Goal: Book appointment/travel/reservation

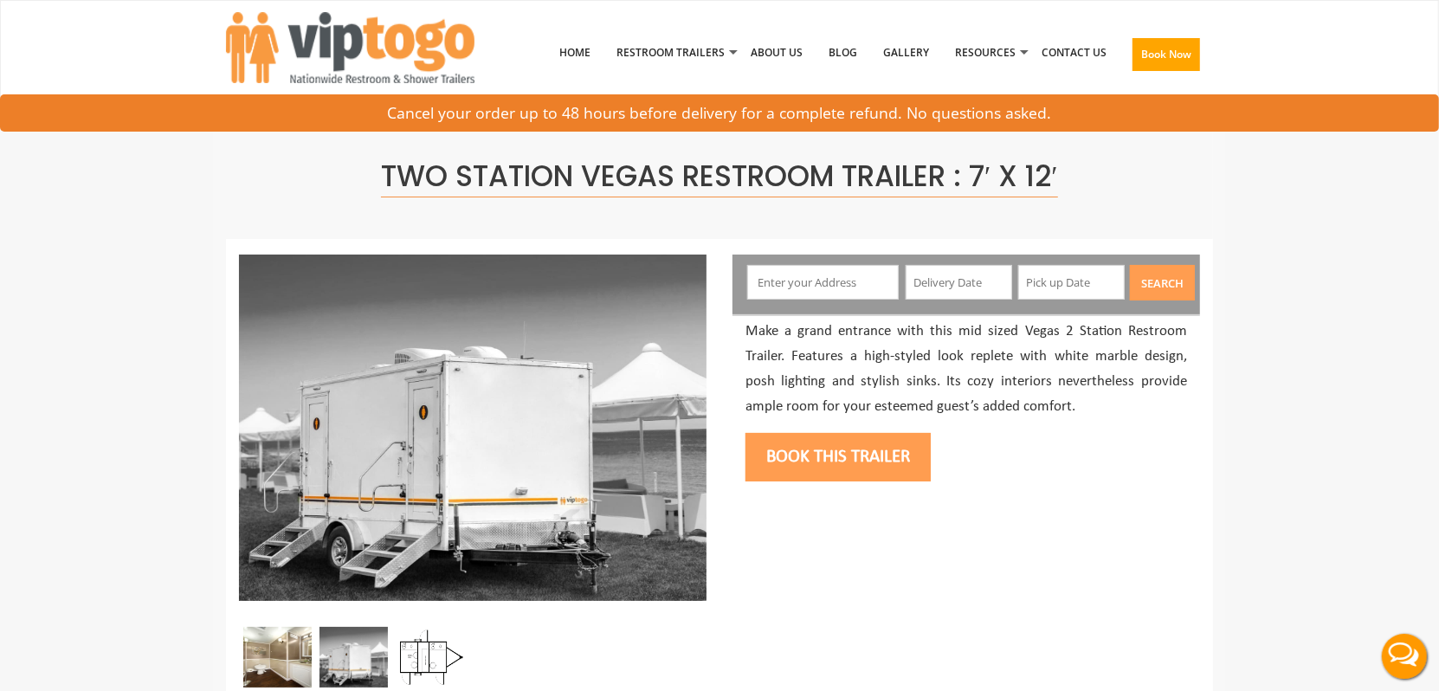
click at [815, 291] on input "text" at bounding box center [823, 282] width 152 height 35
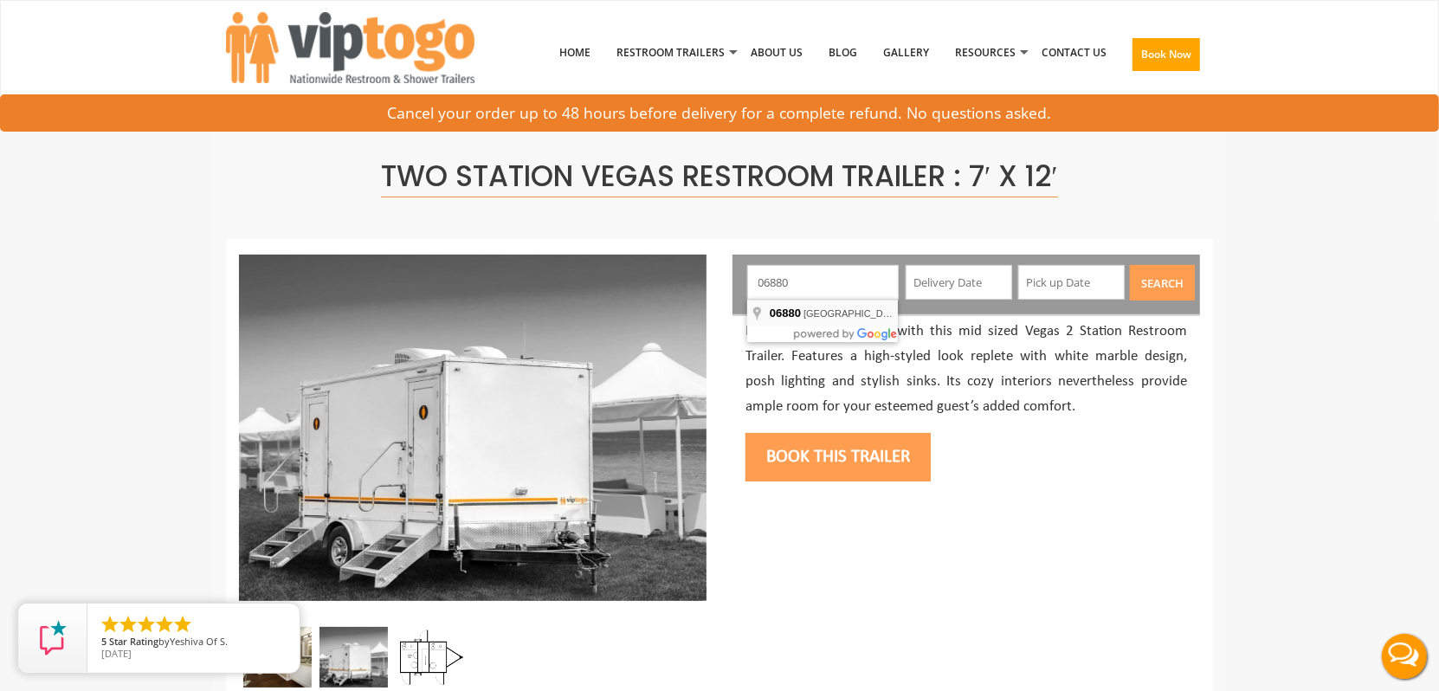
type input "[GEOGRAPHIC_DATA], [GEOGRAPHIC_DATA]"
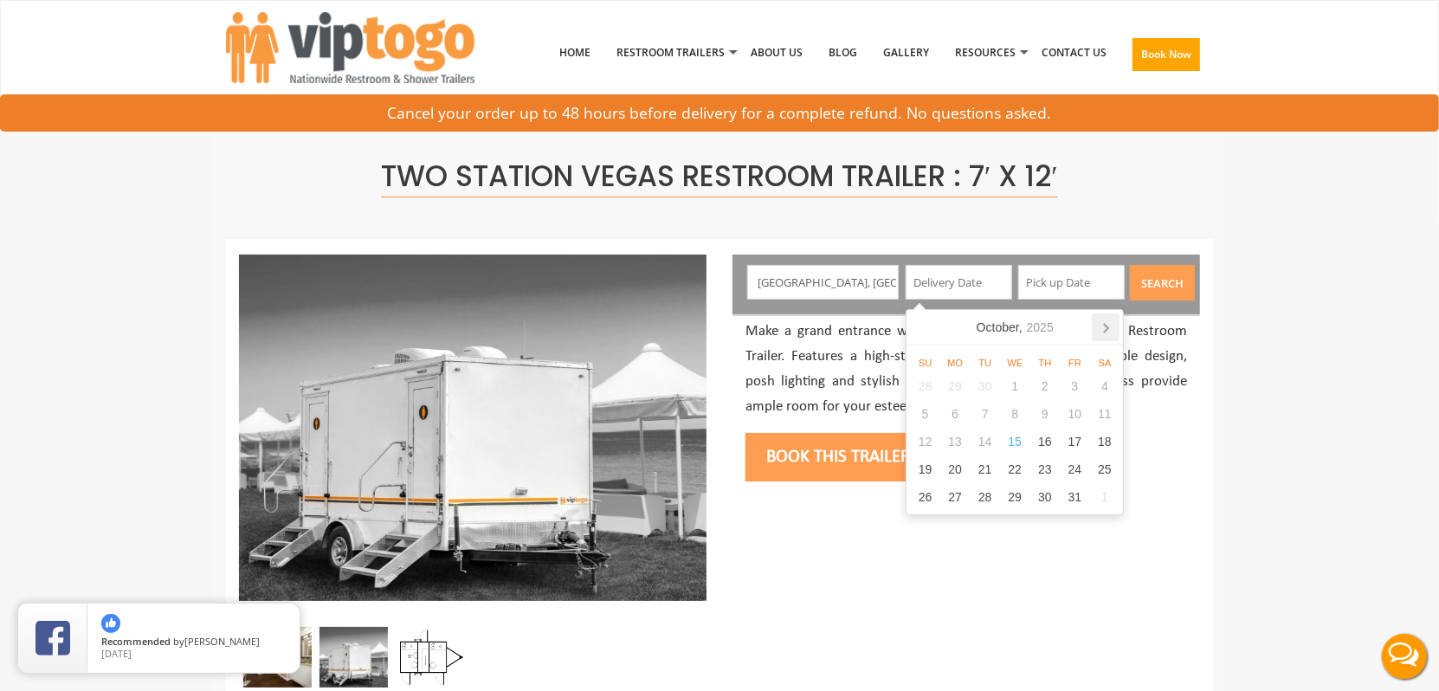
click at [1108, 324] on icon at bounding box center [1106, 327] width 28 height 28
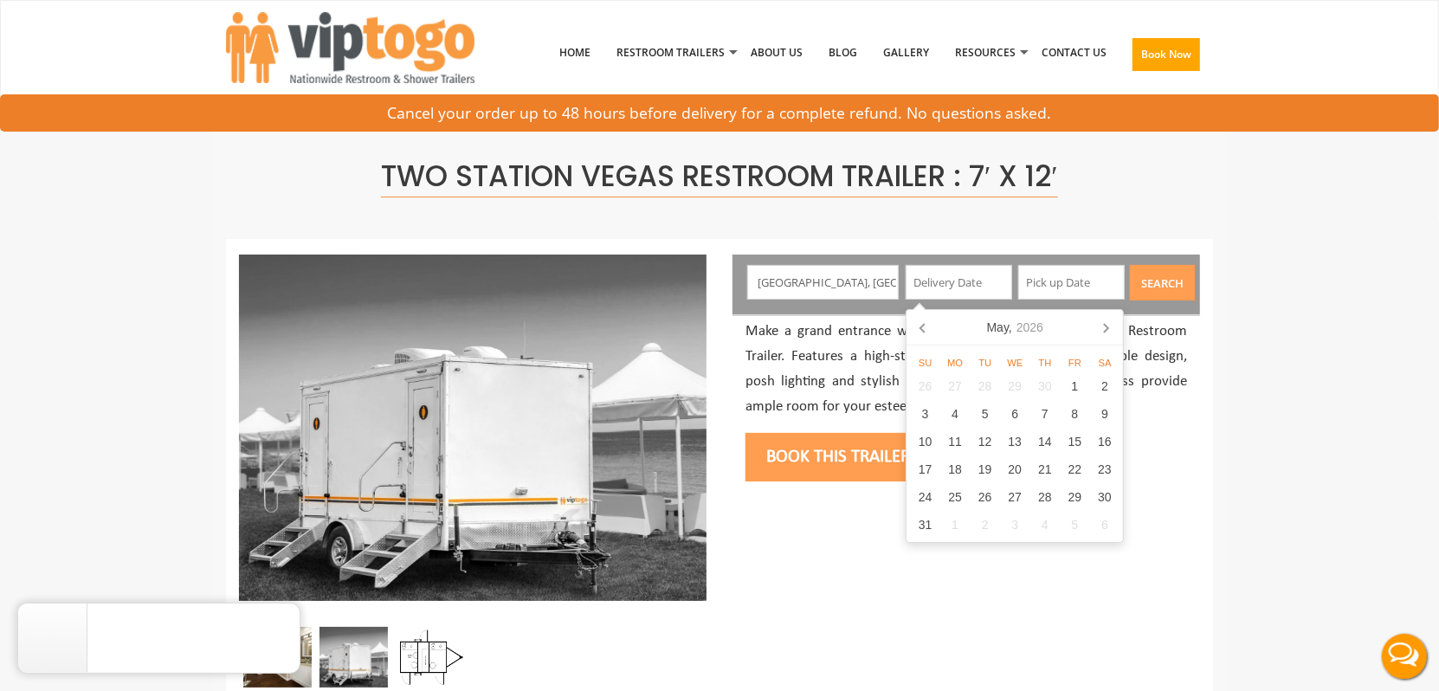
click at [1108, 324] on icon at bounding box center [1106, 327] width 28 height 28
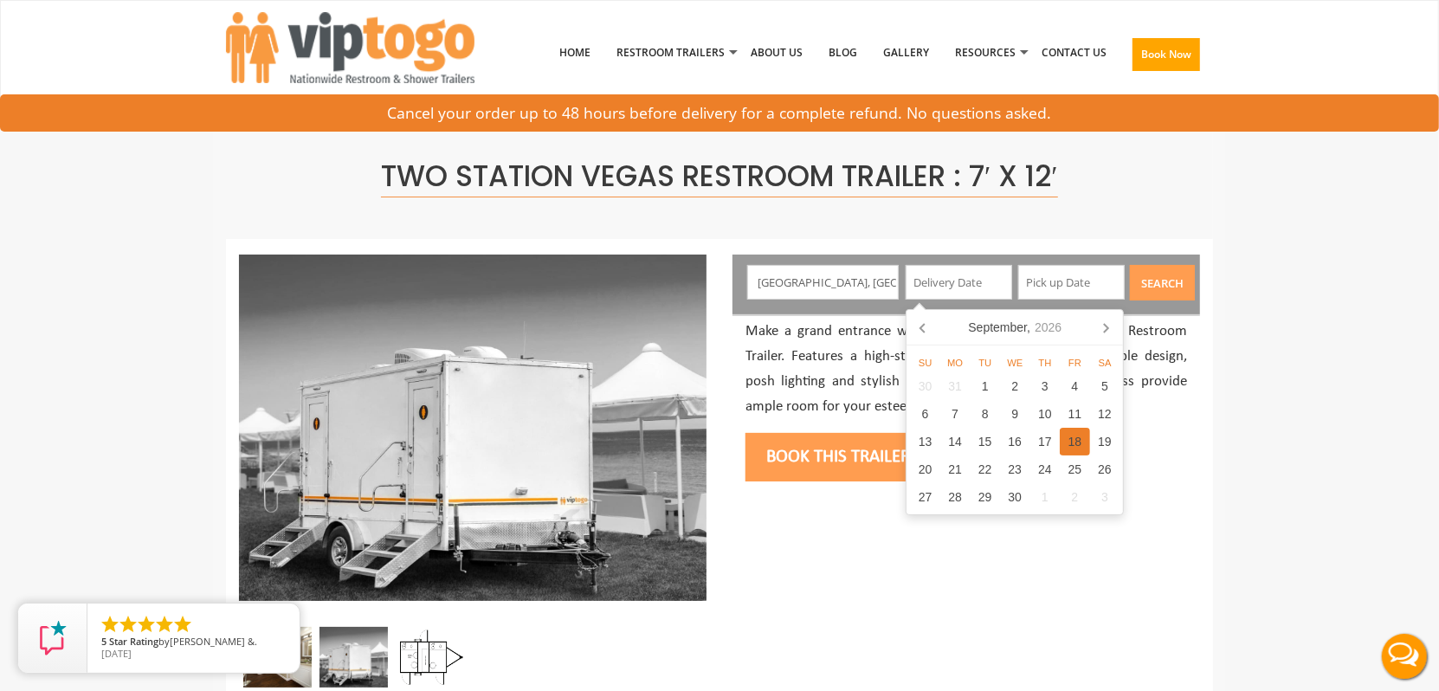
click at [1072, 442] on div "18" at bounding box center [1075, 442] width 30 height 28
type input "[DATE]"
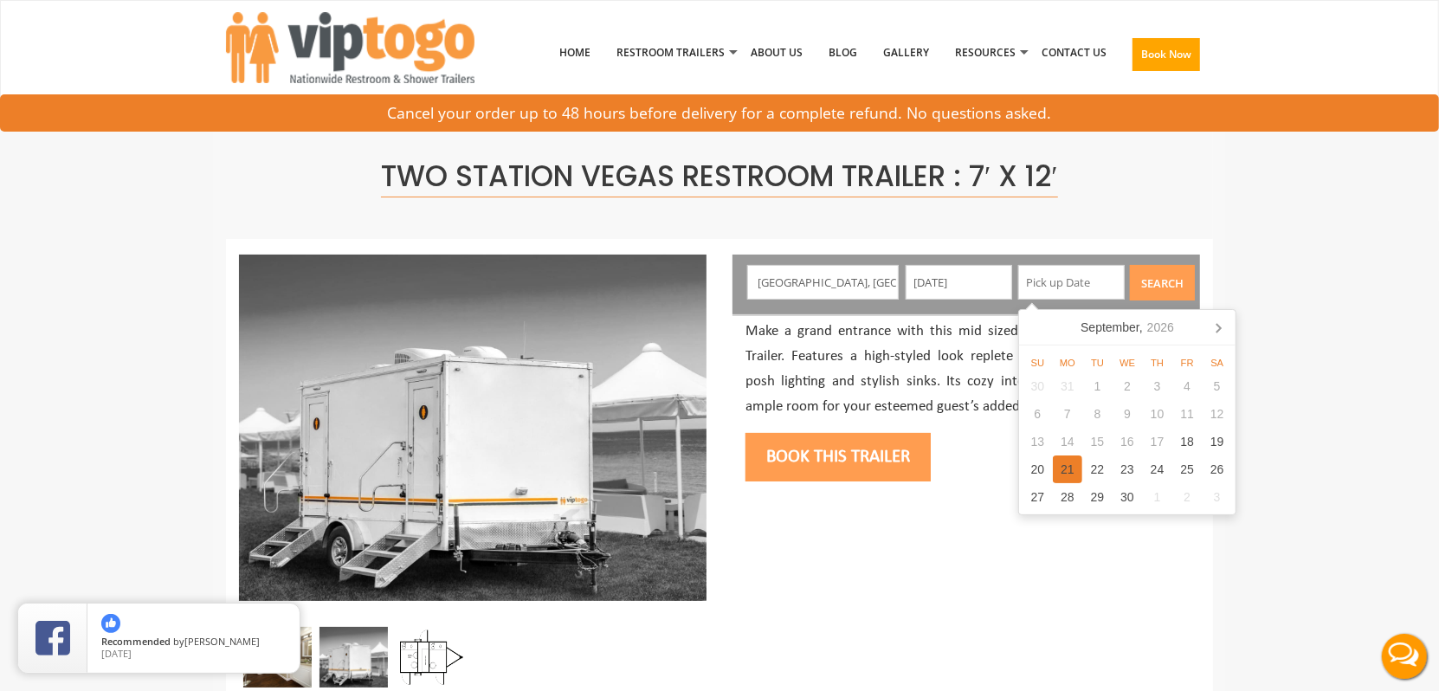
click at [1081, 473] on div "21" at bounding box center [1068, 470] width 30 height 28
type input "[DATE]"
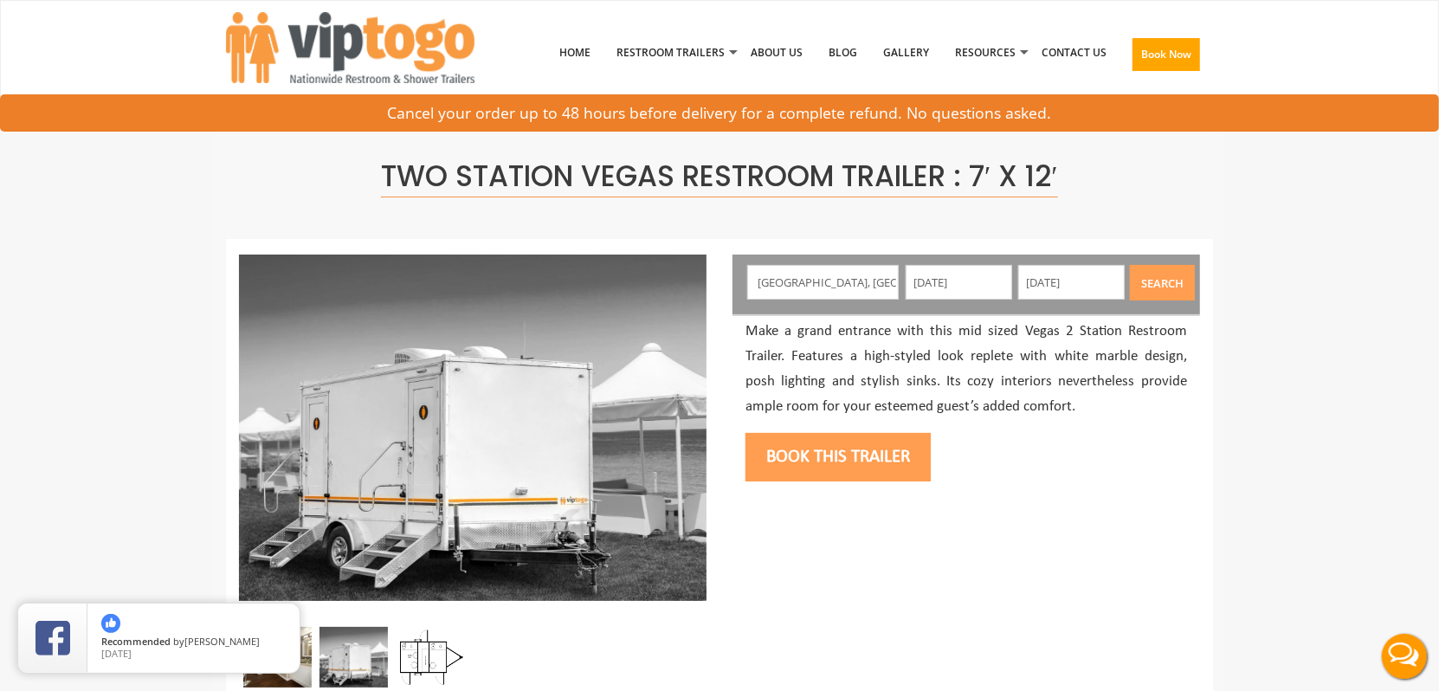
click at [1173, 287] on button "Search" at bounding box center [1162, 283] width 65 height 36
